Goal: Answer question/provide support

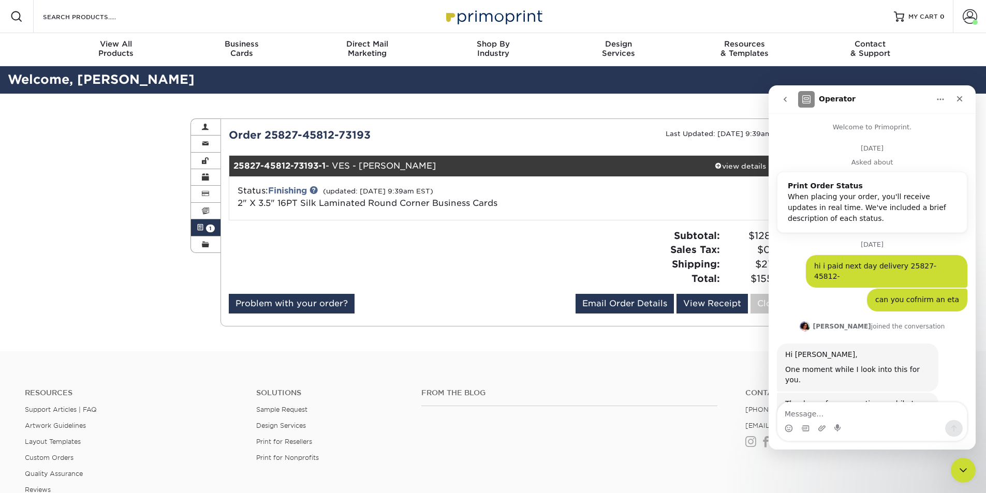
scroll to position [2139, 0]
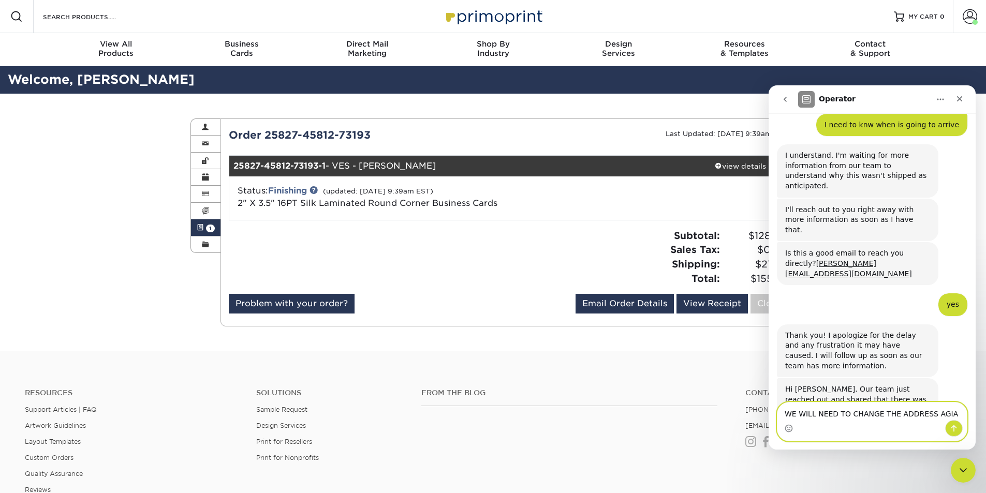
type textarea "WE WILL NEED TO CHANGE THE ADDRESS AGIAN"
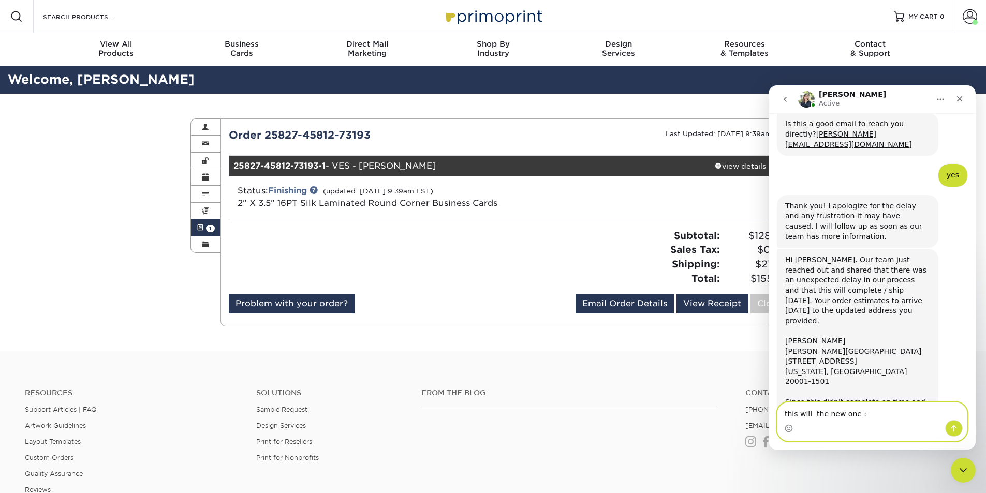
scroll to position [2342, 0]
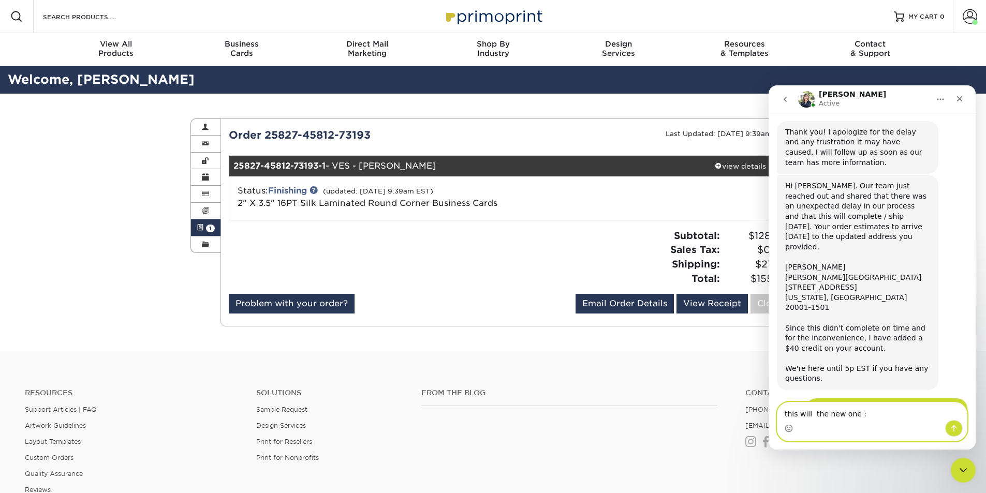
paste textarea "[STREET_ADDRESS]"
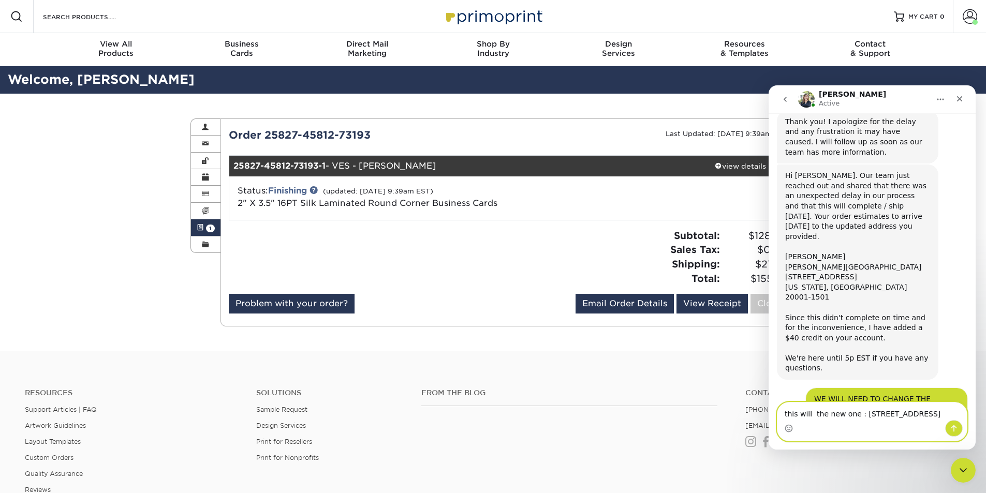
type textarea "this will the new one : [STREET_ADDRESS]"
click at [952, 424] on button "Send a message…" at bounding box center [954, 428] width 18 height 17
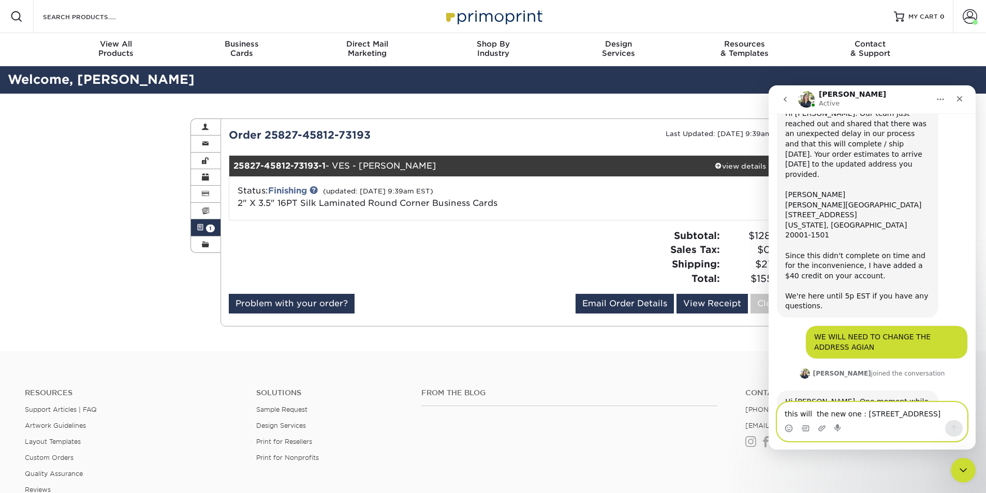
scroll to position [2414, 0]
click at [808, 404] on textarea "this will the new one : [STREET_ADDRESS]" at bounding box center [873, 412] width 190 height 18
type textarea "yes"
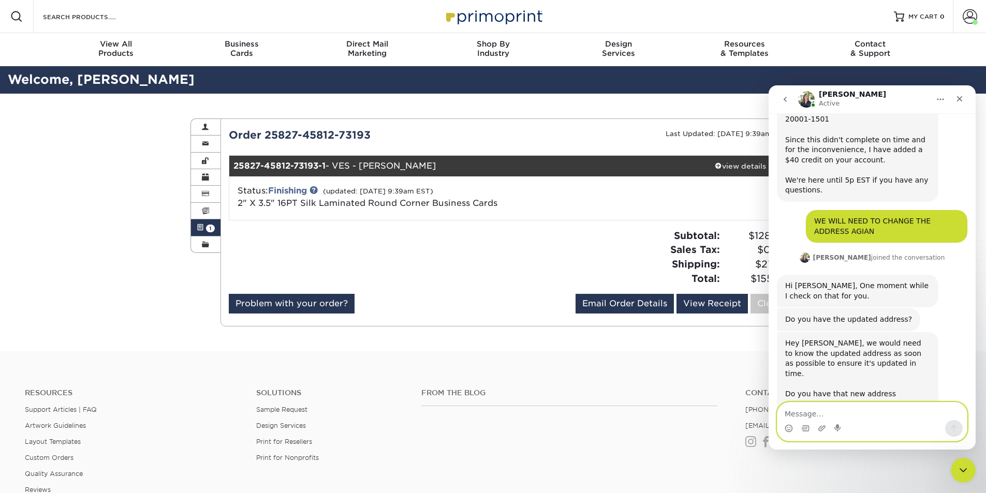
scroll to position [2530, 0]
type textarea "no"
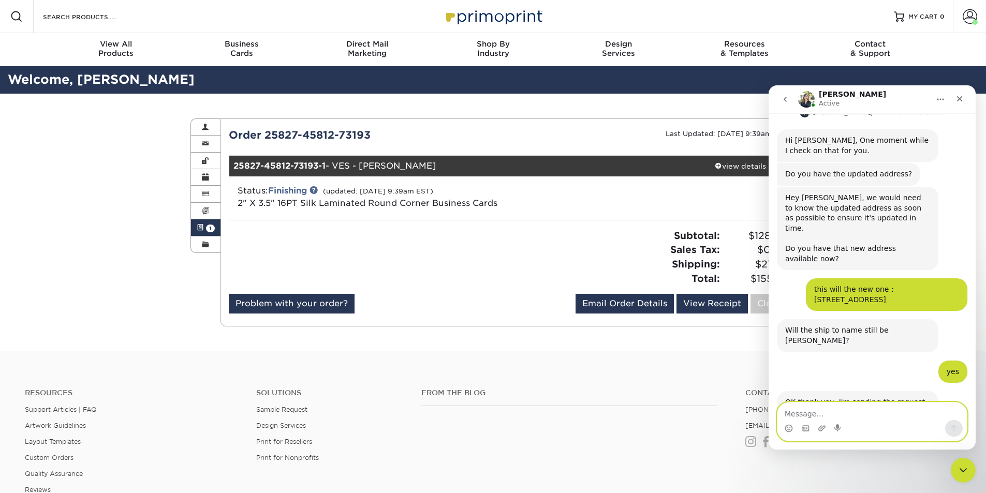
scroll to position [2710, 0]
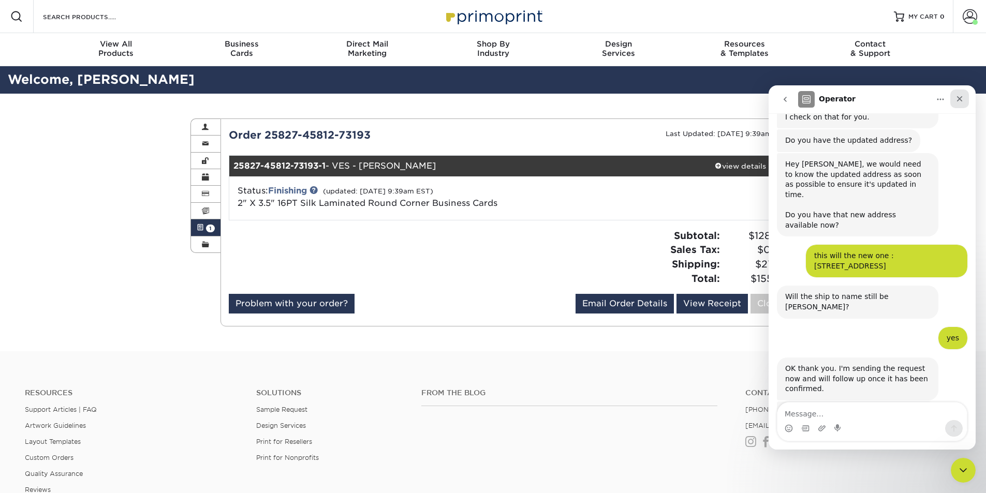
click at [954, 96] on div "Close" at bounding box center [960, 99] width 19 height 19
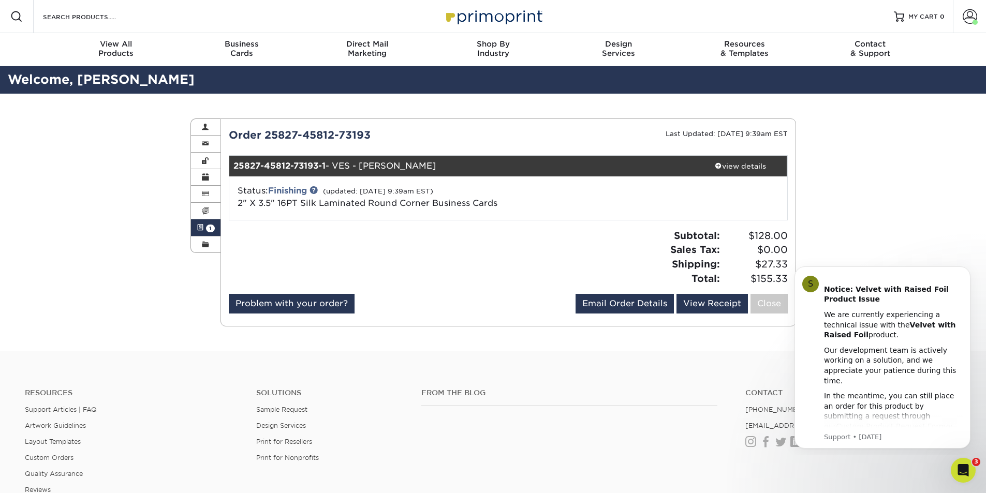
scroll to position [2700, 0]
click at [334, 238] on div at bounding box center [364, 261] width 287 height 65
click at [111, 224] on div "Active Orders Account Overview Contact Information Change Password Address Book…" at bounding box center [493, 223] width 986 height 258
